Goal: Information Seeking & Learning: Learn about a topic

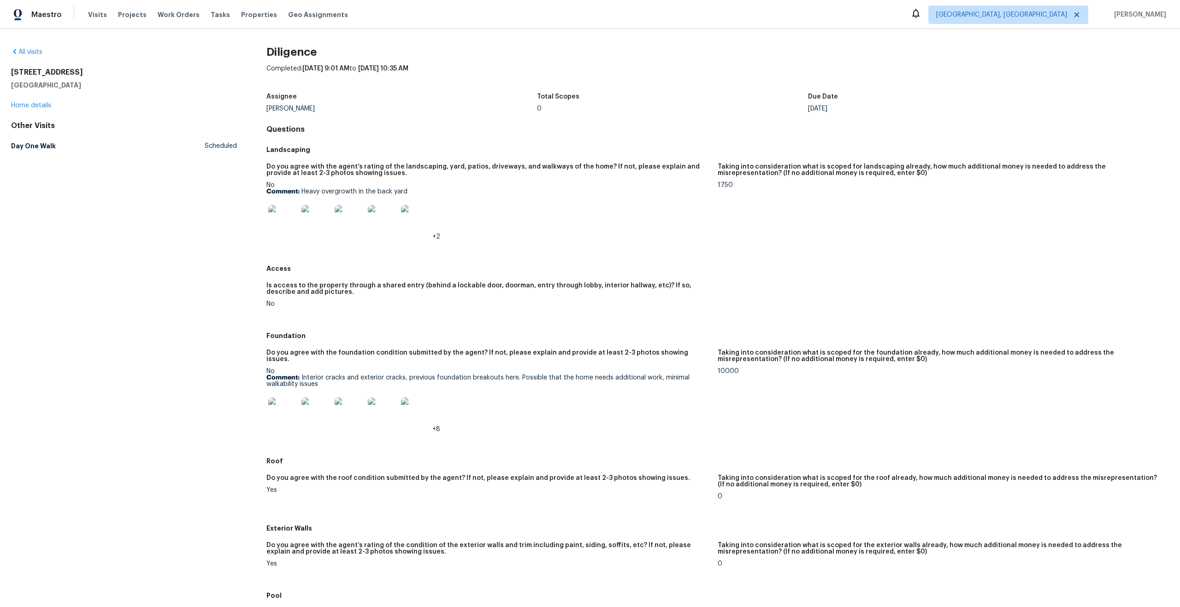
click at [274, 405] on img at bounding box center [282, 412] width 29 height 29
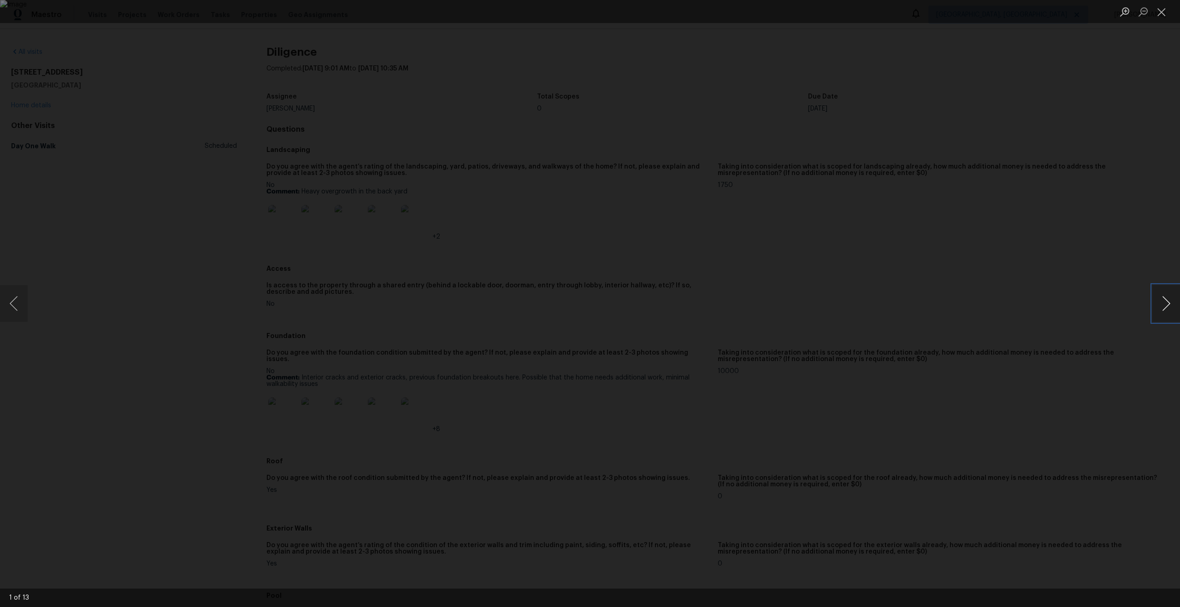
click at [1158, 301] on button "Next image" at bounding box center [1166, 303] width 28 height 37
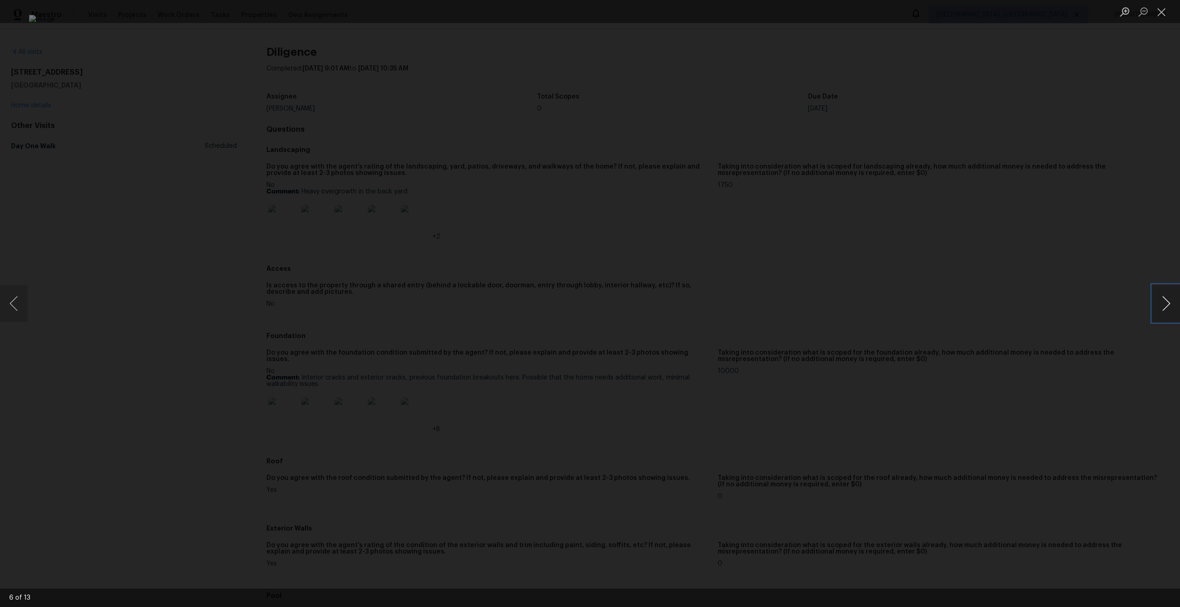
click at [1158, 301] on button "Next image" at bounding box center [1166, 303] width 28 height 37
click at [1160, 14] on button "Close lightbox" at bounding box center [1161, 12] width 18 height 16
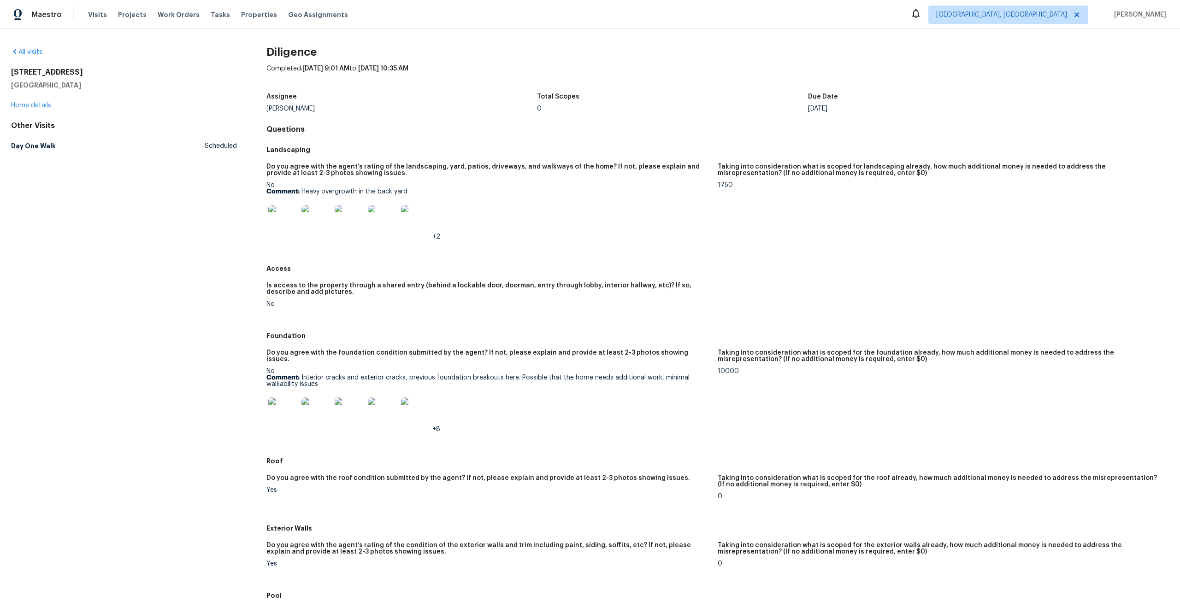
click at [285, 228] on img at bounding box center [282, 219] width 29 height 29
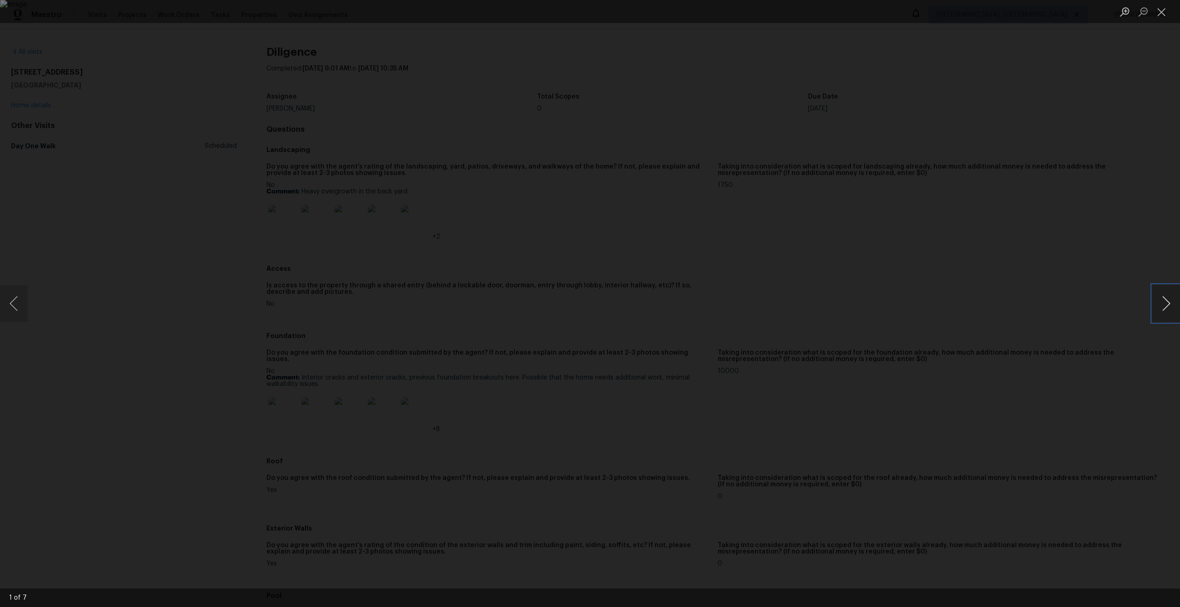
click at [1165, 304] on button "Next image" at bounding box center [1166, 303] width 28 height 37
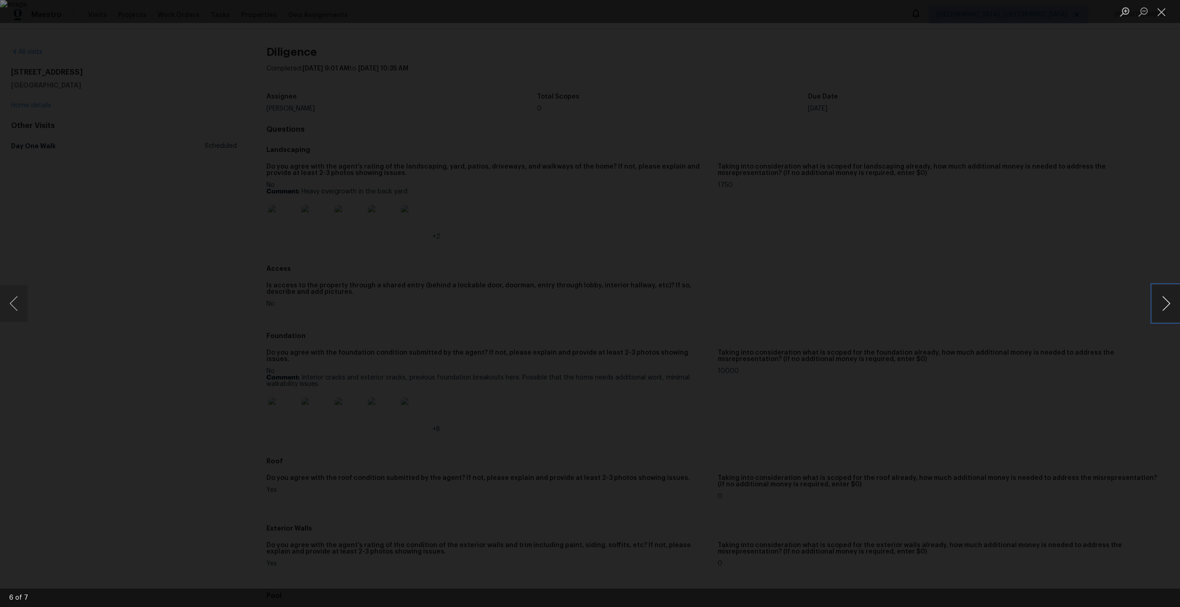
click at [1165, 304] on button "Next image" at bounding box center [1166, 303] width 28 height 37
click at [1162, 15] on button "Close lightbox" at bounding box center [1161, 12] width 18 height 16
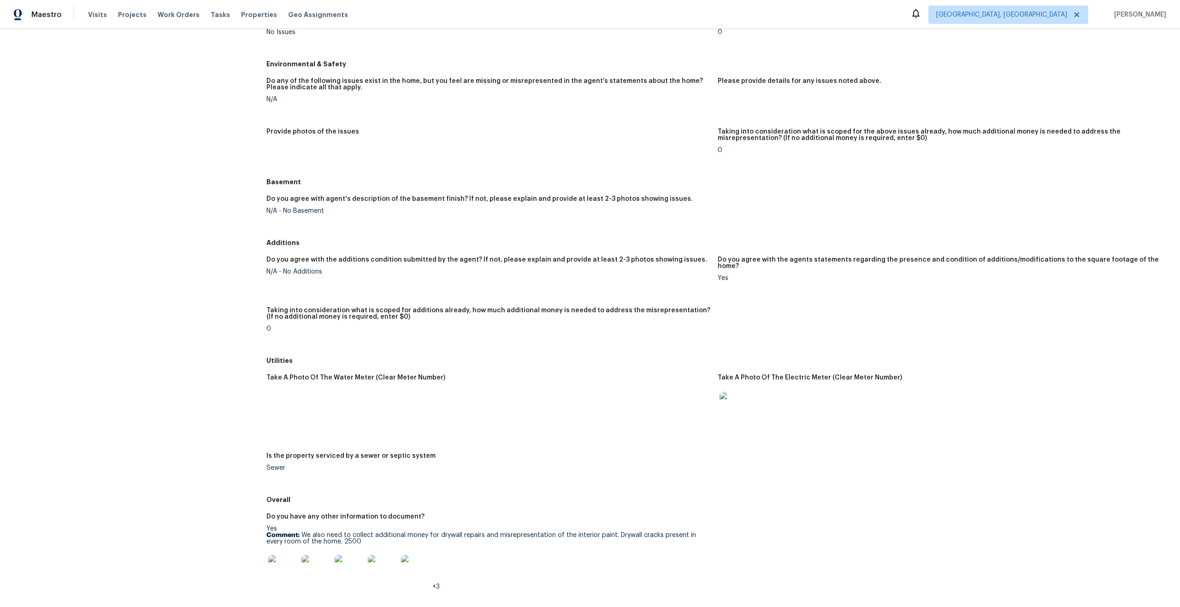
scroll to position [1017, 0]
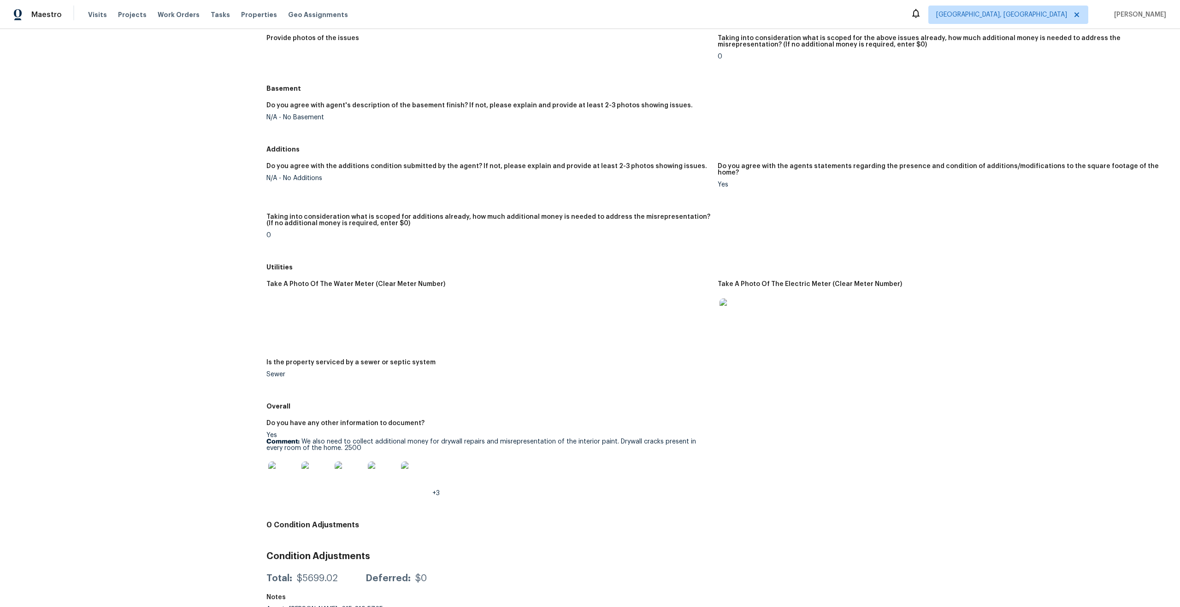
click at [275, 462] on img at bounding box center [282, 476] width 29 height 29
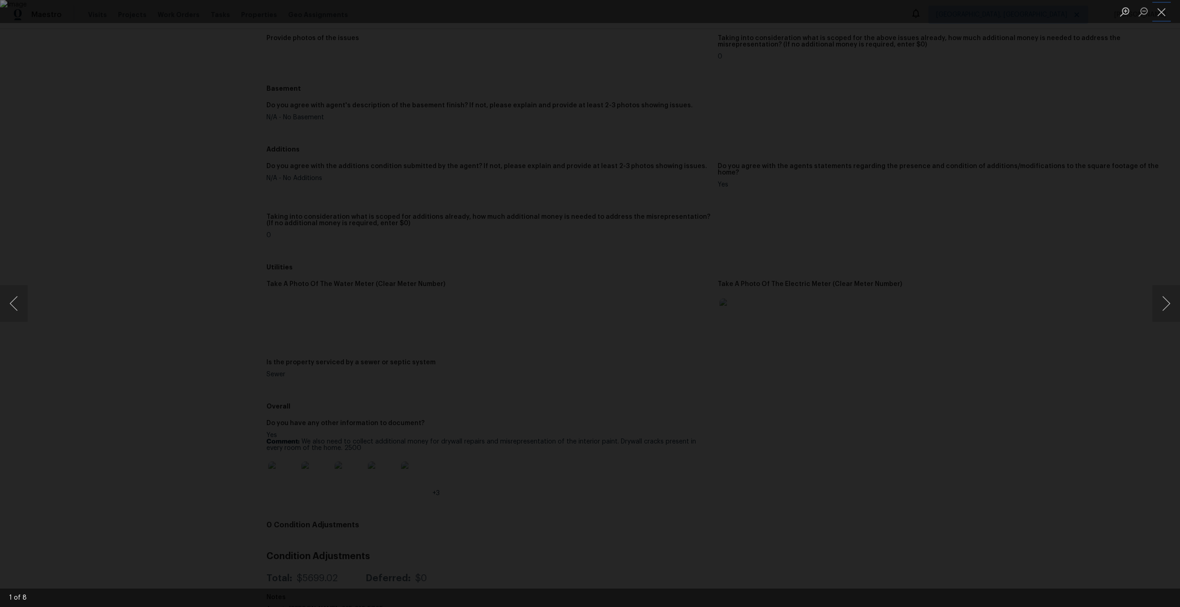
click at [1165, 17] on button "Close lightbox" at bounding box center [1161, 12] width 18 height 16
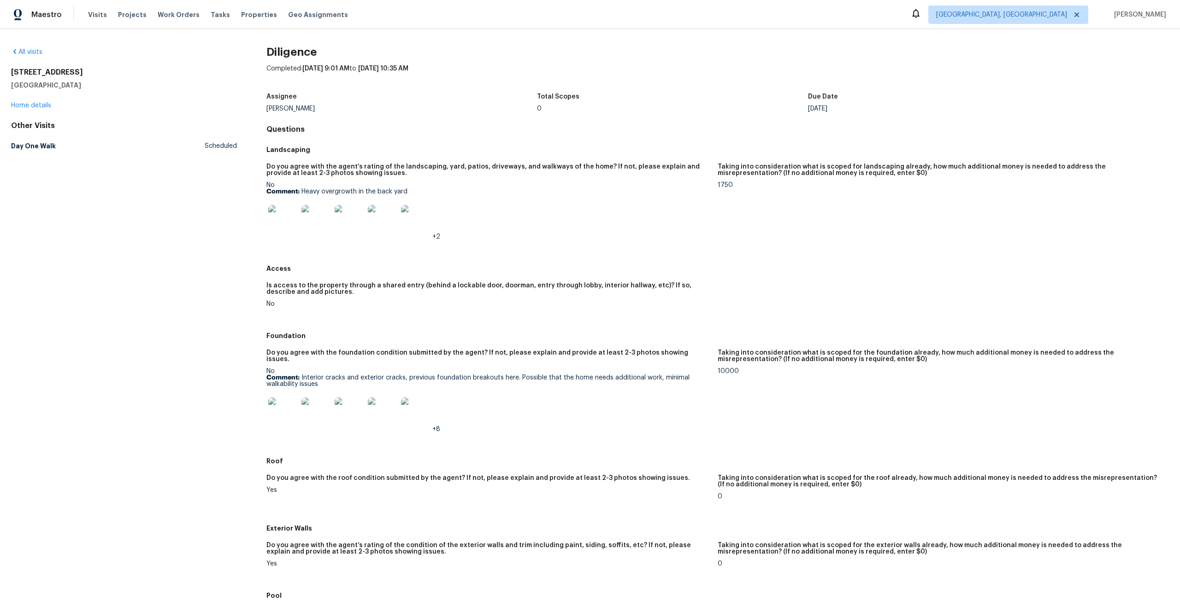
scroll to position [3, 0]
